Goal: Task Accomplishment & Management: Manage account settings

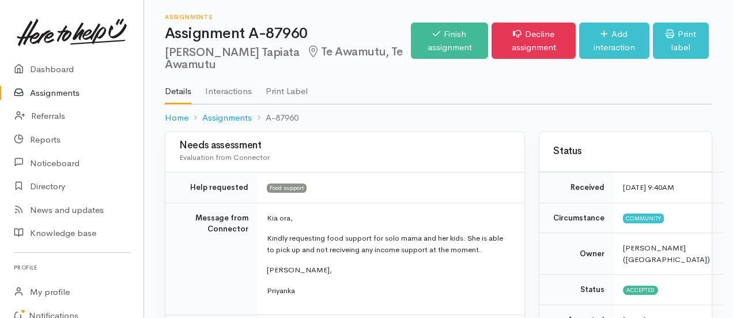
scroll to position [58, 0]
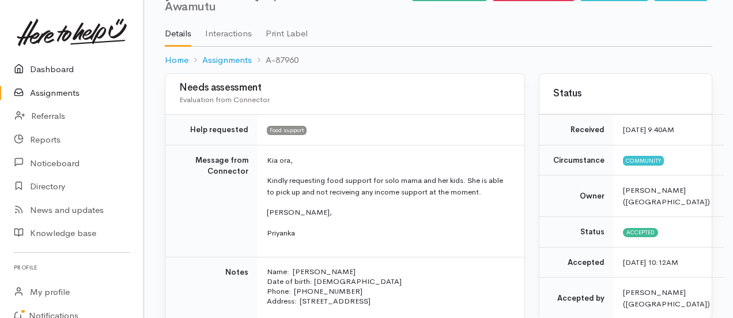
click at [55, 58] on link "Dashboard" at bounding box center [71, 70] width 143 height 24
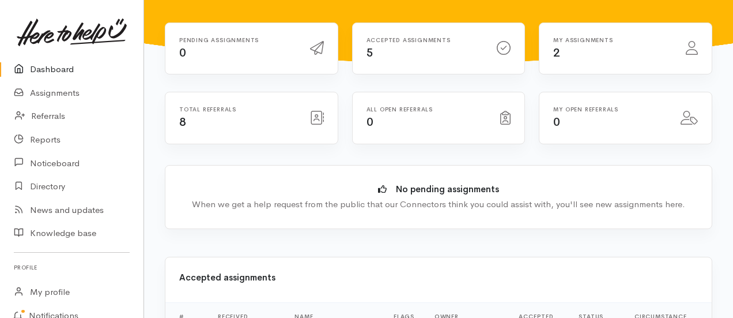
scroll to position [346, 0]
